Goal: Transaction & Acquisition: Purchase product/service

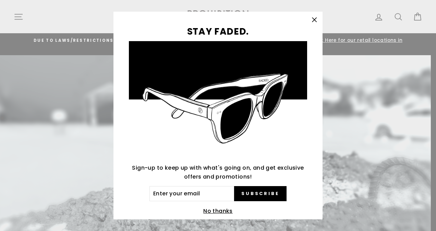
click at [216, 210] on button "No thanks" at bounding box center [218, 211] width 34 height 10
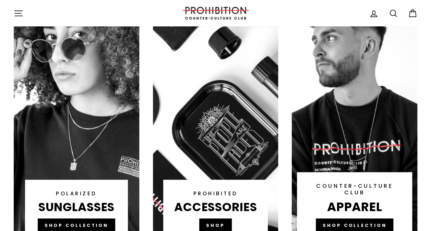
scroll to position [493, 0]
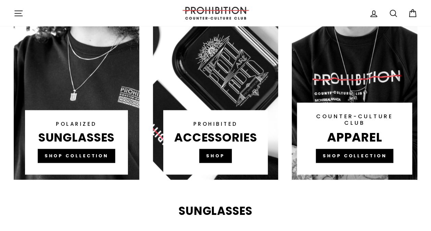
click at [222, 148] on link at bounding box center [215, 49] width 125 height 261
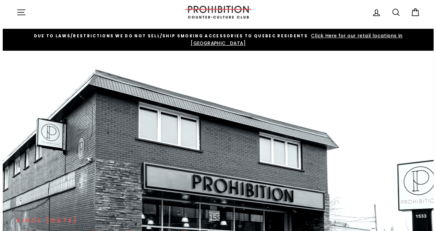
scroll to position [0, 0]
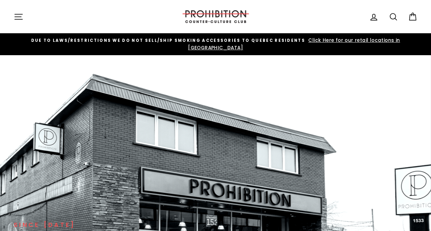
click at [14, 16] on icon "button" at bounding box center [19, 17] width 10 height 10
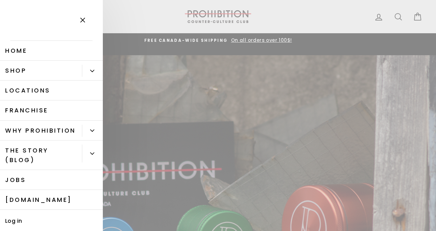
click at [23, 51] on link "Home" at bounding box center [51, 51] width 103 height 20
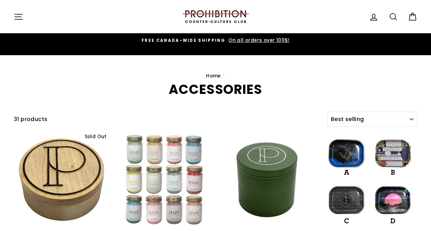
select select "best-selling"
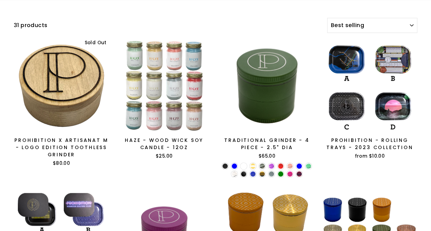
scroll to position [103, 0]
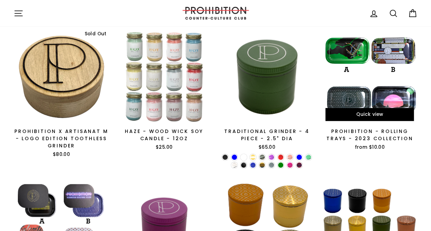
click at [352, 86] on div at bounding box center [370, 77] width 96 height 96
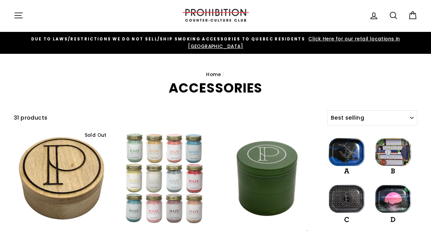
scroll to position [0, 0]
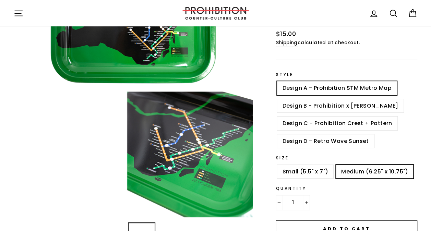
scroll to position [171, 0]
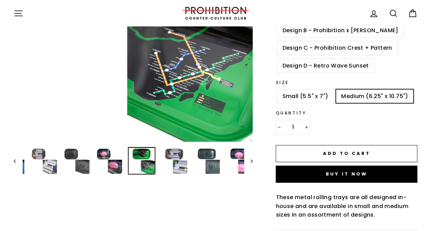
click at [331, 150] on span "Add to cart" at bounding box center [346, 153] width 47 height 7
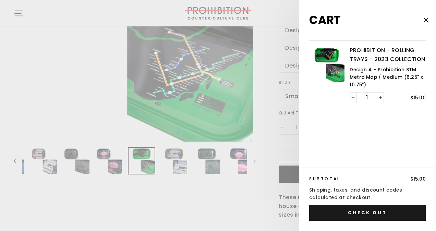
click at [360, 210] on button "Check out" at bounding box center [367, 213] width 117 height 16
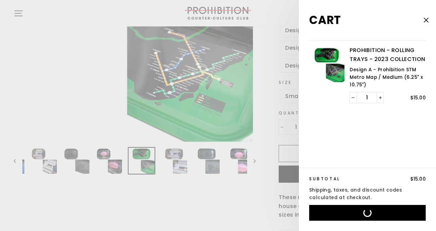
click at [430, 17] on icon "button" at bounding box center [426, 20] width 10 height 10
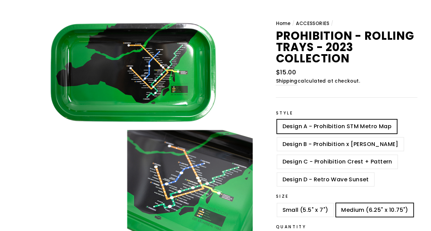
scroll to position [0, 0]
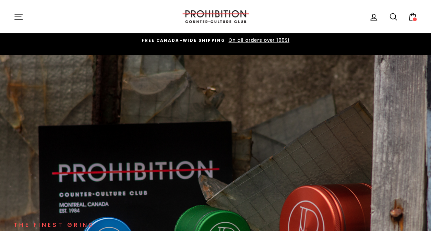
click at [19, 17] on icon "button" at bounding box center [19, 17] width 10 height 10
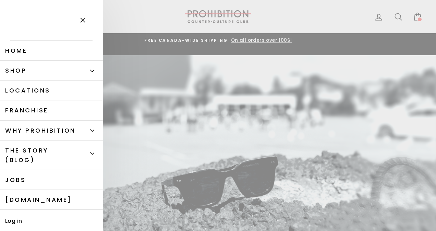
click at [21, 49] on link "Home" at bounding box center [51, 51] width 103 height 20
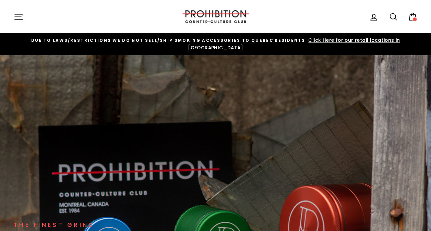
click at [20, 18] on icon "button" at bounding box center [19, 17] width 10 height 10
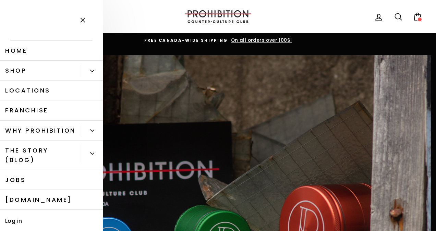
click at [86, 76] on button "Primary" at bounding box center [92, 71] width 21 height 12
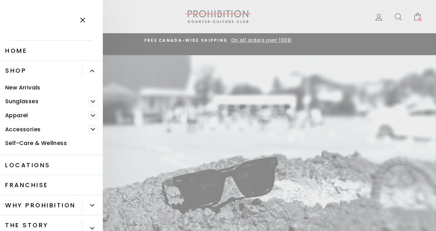
click at [90, 72] on icon "Primary" at bounding box center [92, 71] width 4 height 4
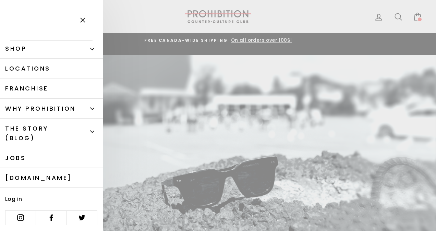
scroll to position [32, 0]
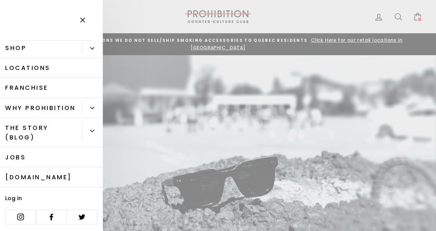
click at [41, 178] on link "[DOMAIN_NAME]" at bounding box center [51, 177] width 103 height 20
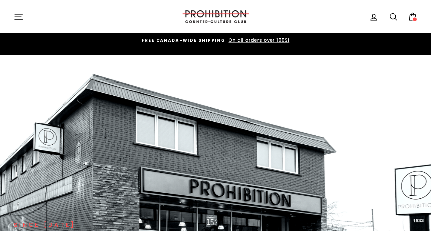
click at [21, 17] on icon "button" at bounding box center [19, 17] width 10 height 10
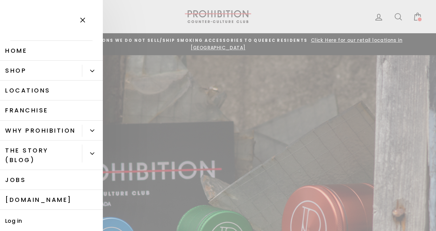
click at [20, 48] on link "Home" at bounding box center [51, 51] width 103 height 20
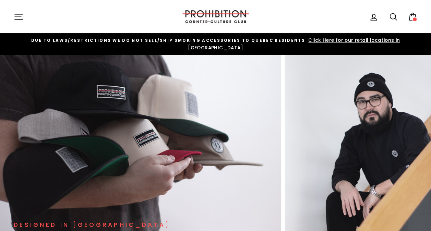
click at [22, 16] on icon "button" at bounding box center [19, 17] width 10 height 10
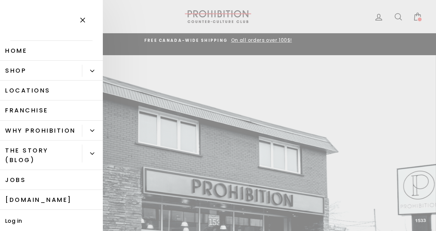
click at [38, 90] on link "Locations" at bounding box center [51, 91] width 103 height 20
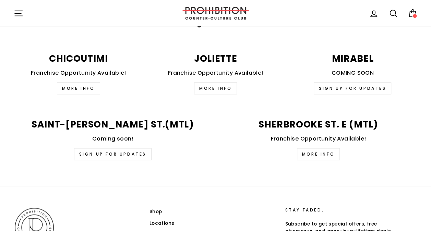
scroll to position [1686, 0]
click at [124, 148] on link "Sign up for updates" at bounding box center [112, 154] width 77 height 12
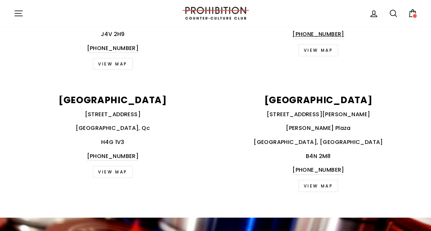
scroll to position [1166, 0]
